Goal: Check status: Check status

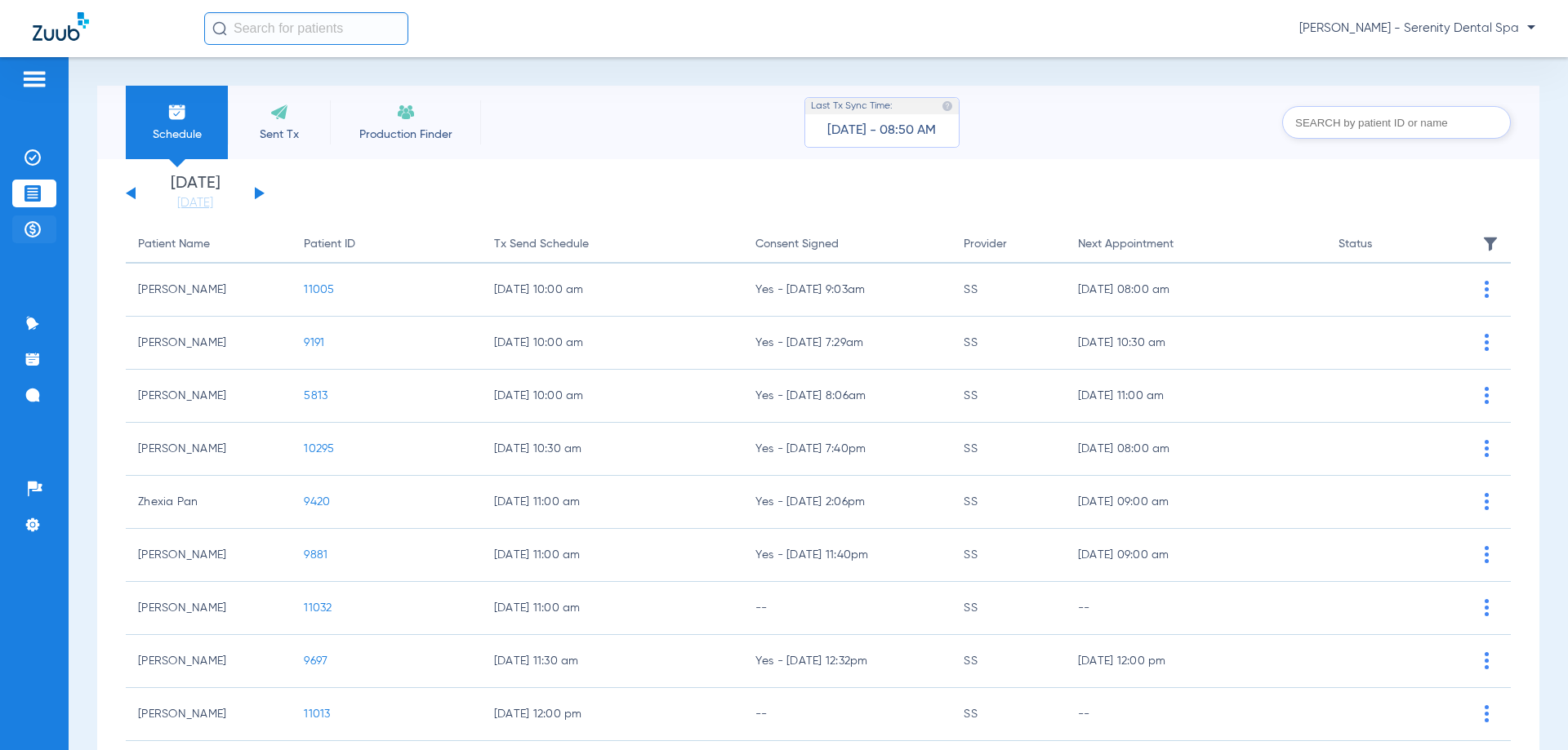
click at [27, 225] on img at bounding box center [33, 230] width 17 height 17
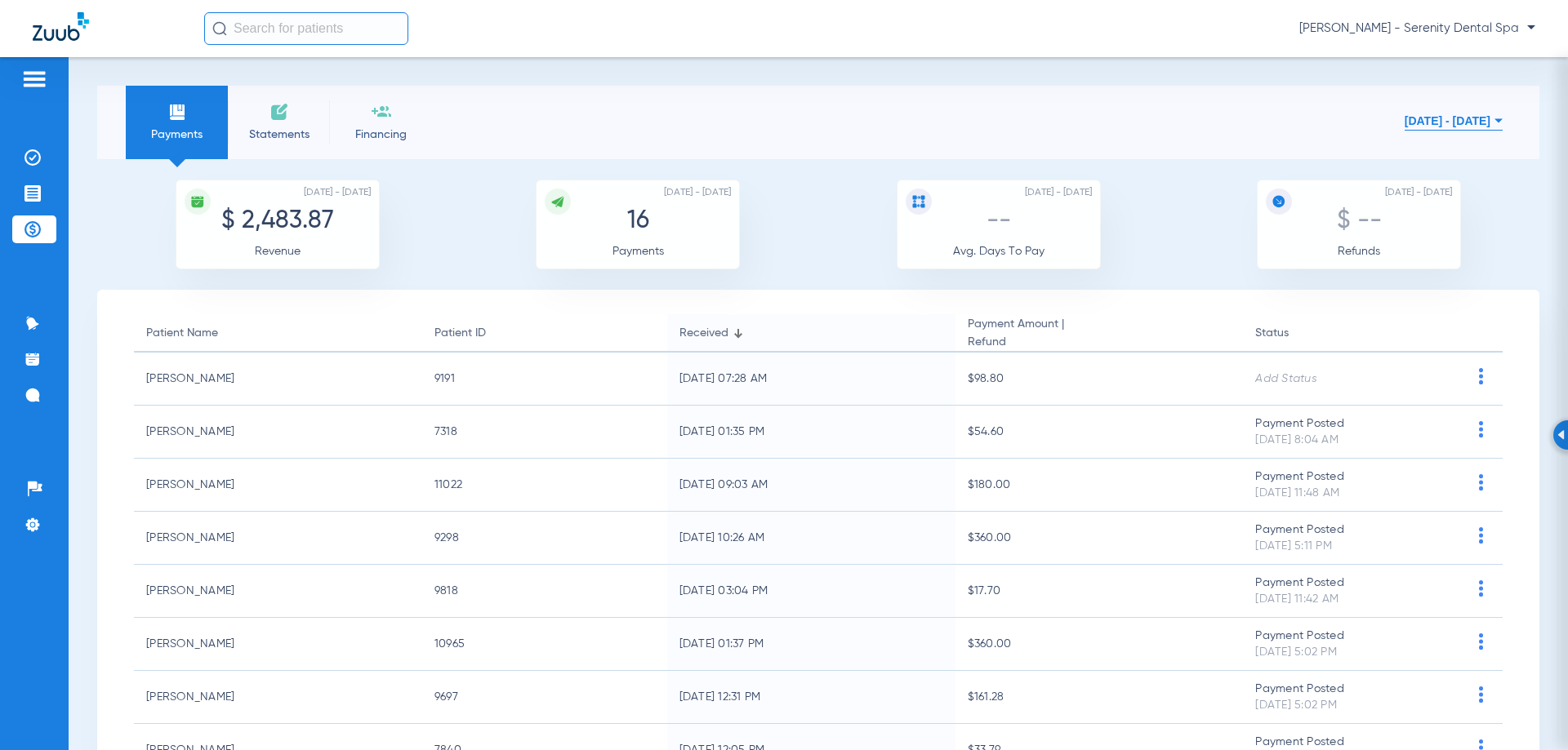
click at [1405, 116] on button "[DATE] - [DATE]" at bounding box center [1453, 121] width 98 height 33
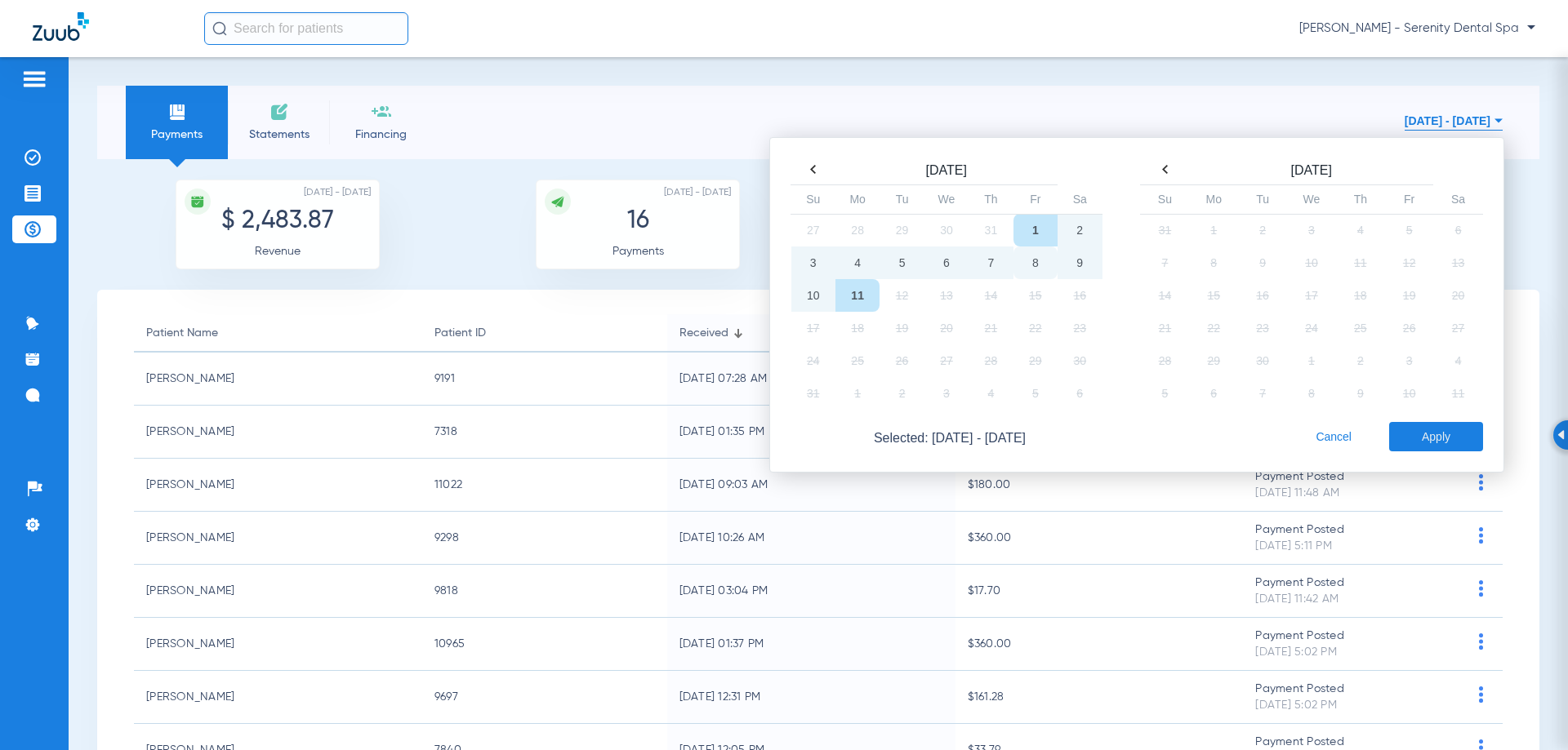
click at [1020, 273] on td "8" at bounding box center [1035, 263] width 44 height 33
click at [1024, 269] on td "8" at bounding box center [1035, 263] width 44 height 33
click at [1426, 438] on button "Apply" at bounding box center [1436, 437] width 94 height 30
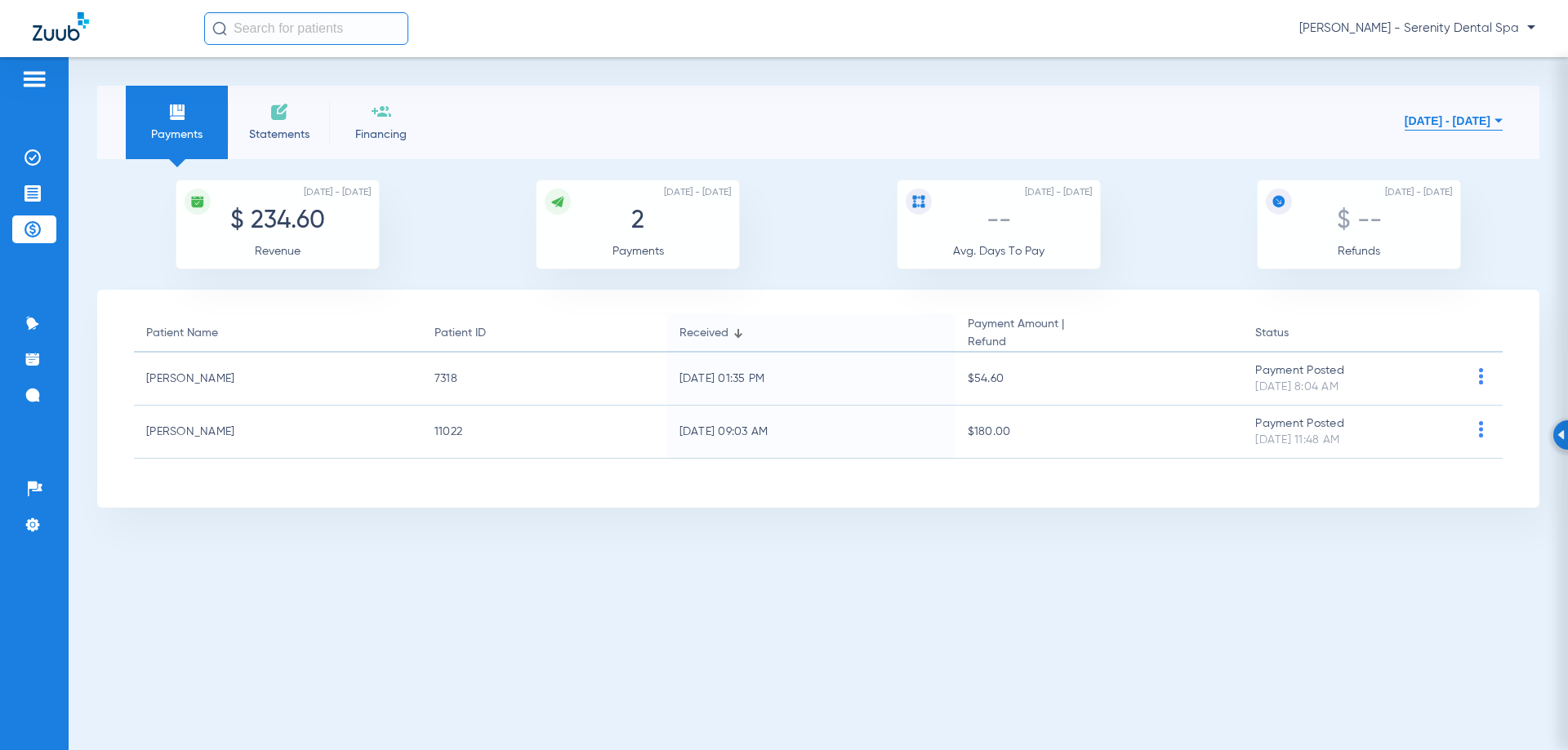
click at [203, 123] on li "Payments" at bounding box center [177, 122] width 102 height 74
drag, startPoint x: 203, startPoint y: 123, endPoint x: 1235, endPoint y: 639, distance: 1153.8
click at [1240, 639] on div "Payments Statements Financing [DATE] - [DATE] [DATE] Su Mo Tu We Th Fr Sa 27 28…" at bounding box center [818, 403] width 1499 height 693
